Goal: Transaction & Acquisition: Purchase product/service

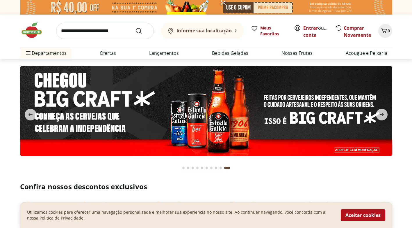
click at [225, 31] on b "Informe sua localização" at bounding box center [204, 30] width 55 height 6
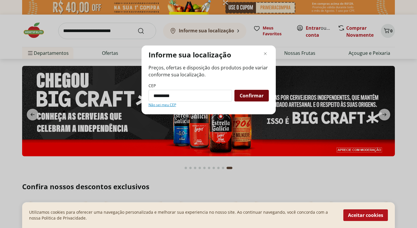
type input "*********"
click at [260, 97] on span "Confirmar" at bounding box center [252, 95] width 24 height 5
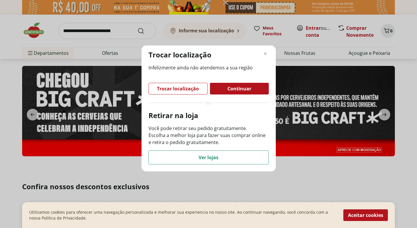
click at [186, 87] on span "Trocar localização" at bounding box center [178, 88] width 42 height 5
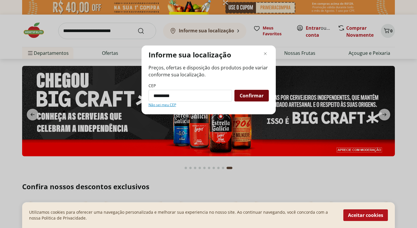
type input "*********"
click at [251, 97] on span "Confirmar" at bounding box center [252, 95] width 24 height 5
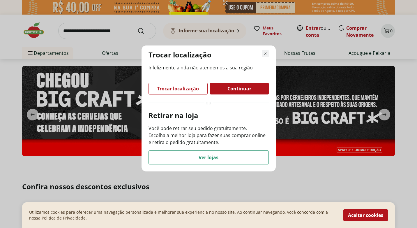
click at [266, 52] on icon "Fechar modal de regionalização" at bounding box center [265, 53] width 7 height 7
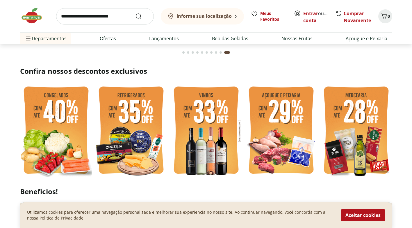
scroll to position [116, 0]
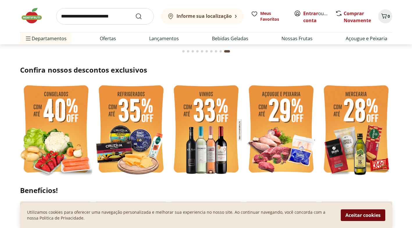
click at [372, 213] on button "Aceitar cookies" at bounding box center [363, 215] width 45 height 12
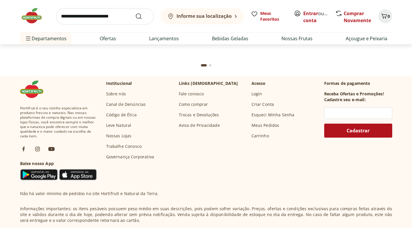
scroll to position [1685, 0]
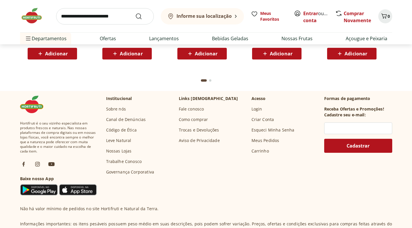
click at [119, 150] on link "Nossas Lojas" at bounding box center [119, 151] width 26 height 6
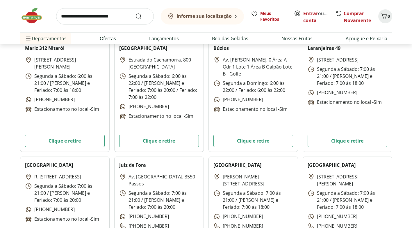
scroll to position [1514, 0]
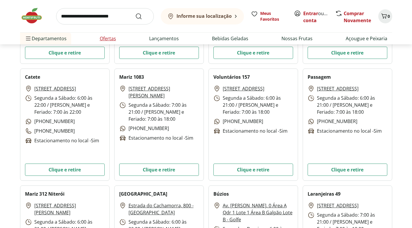
click at [109, 40] on link "Ofertas" at bounding box center [108, 38] width 16 height 7
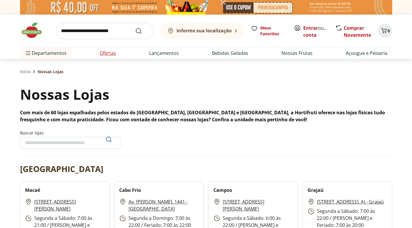
select select "**********"
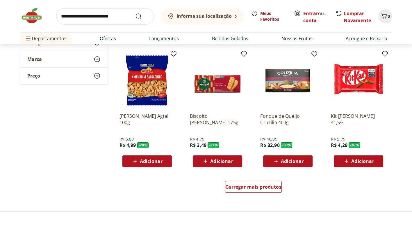
scroll to position [320, 0]
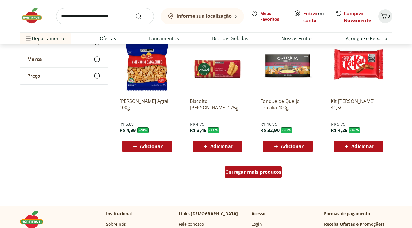
click at [261, 169] on span "Carregar mais produtos" at bounding box center [254, 171] width 56 height 5
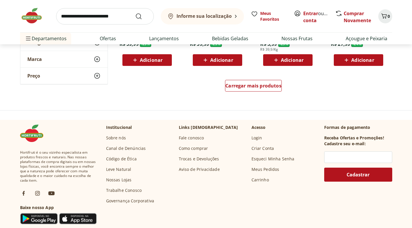
scroll to position [728, 0]
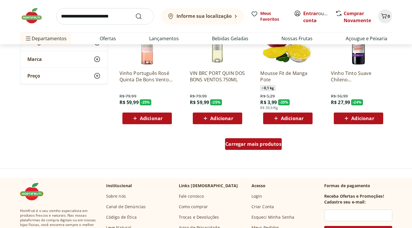
click at [263, 147] on div "Carregar mais produtos" at bounding box center [253, 144] width 57 height 12
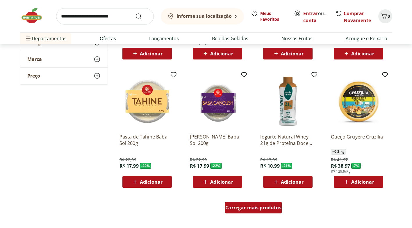
scroll to position [1048, 0]
